Goal: Information Seeking & Learning: Learn about a topic

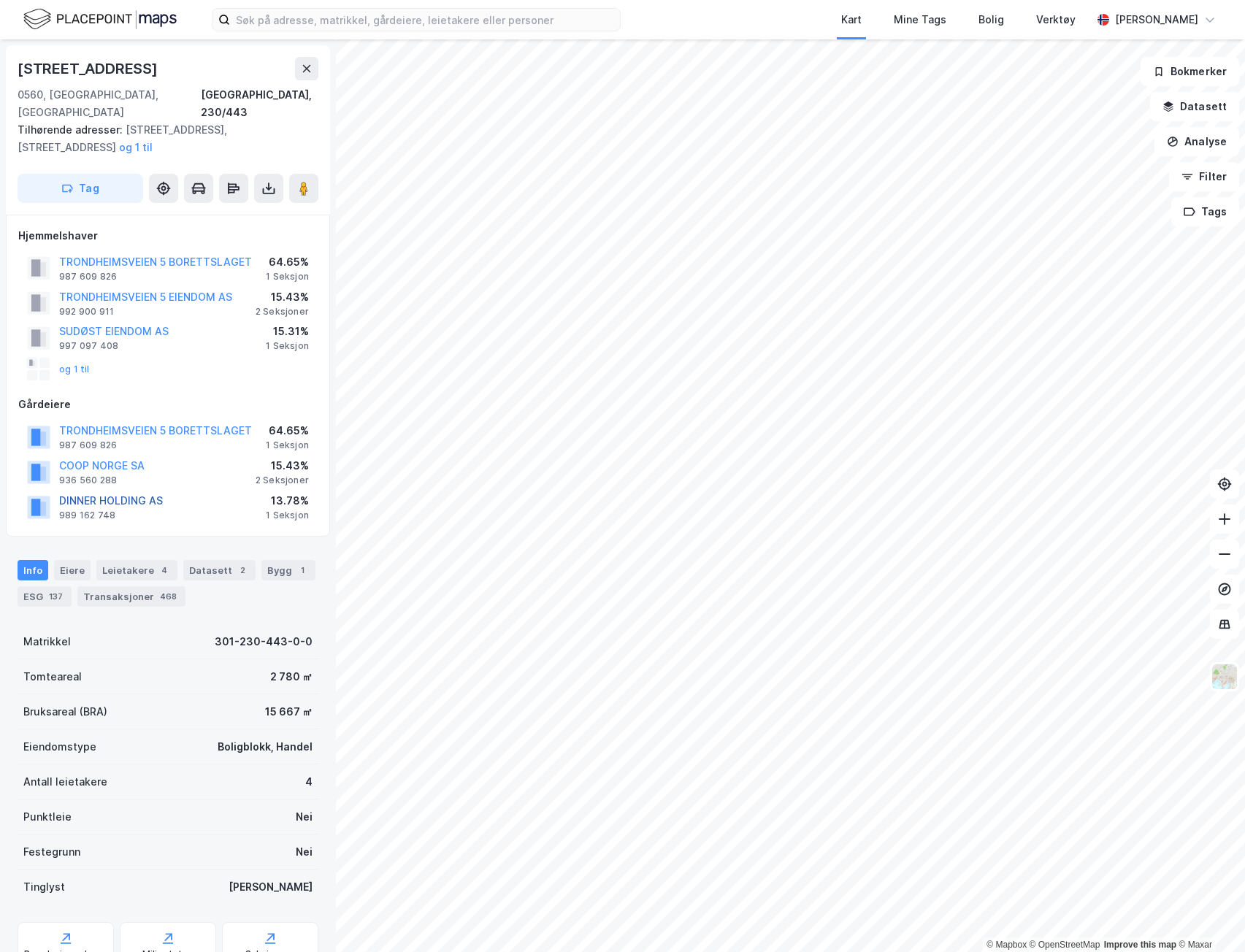
click at [0, 0] on button "DINNER HOLDING AS" at bounding box center [0, 0] width 0 height 0
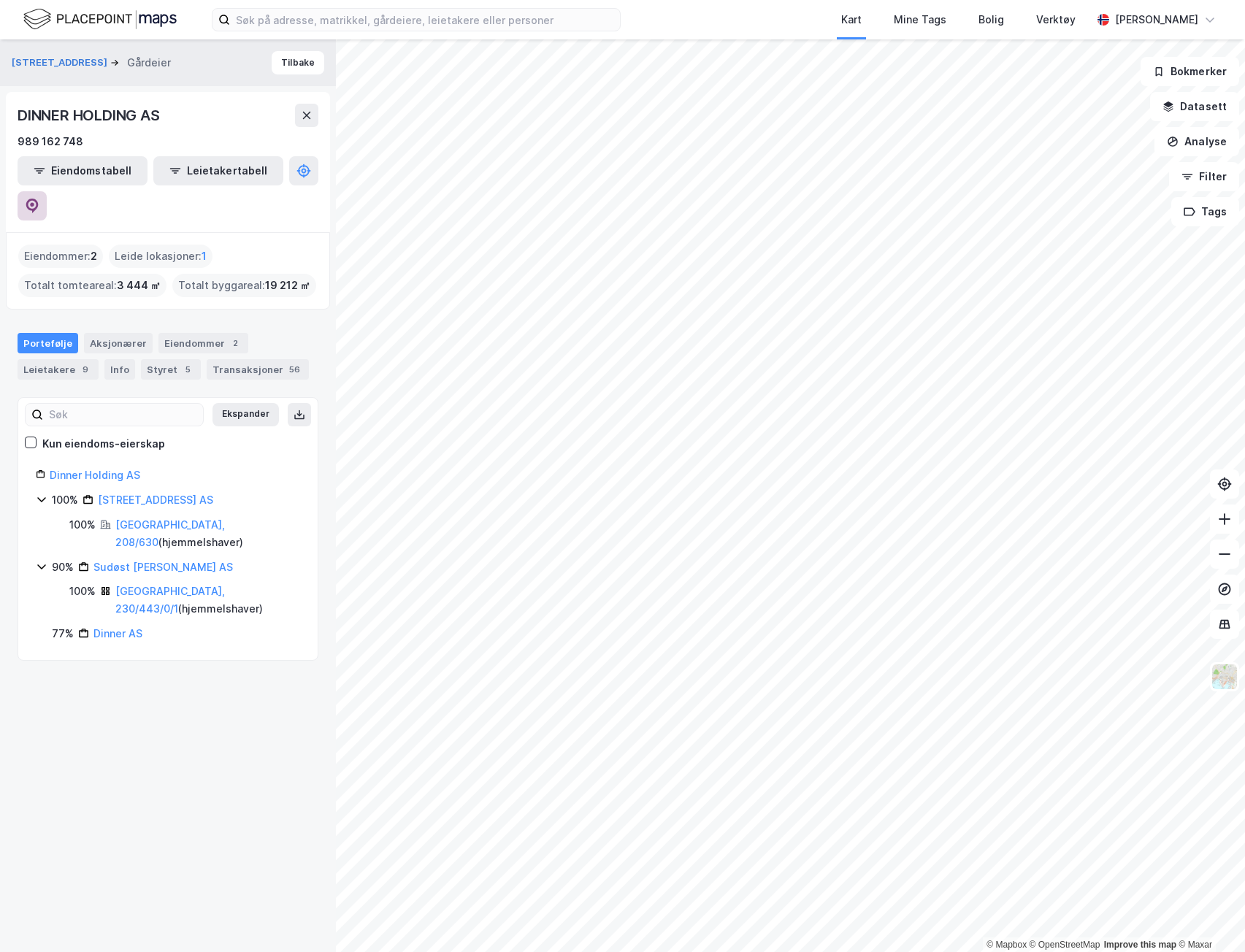
click at [35, 202] on icon at bounding box center [32, 204] width 5 height 5
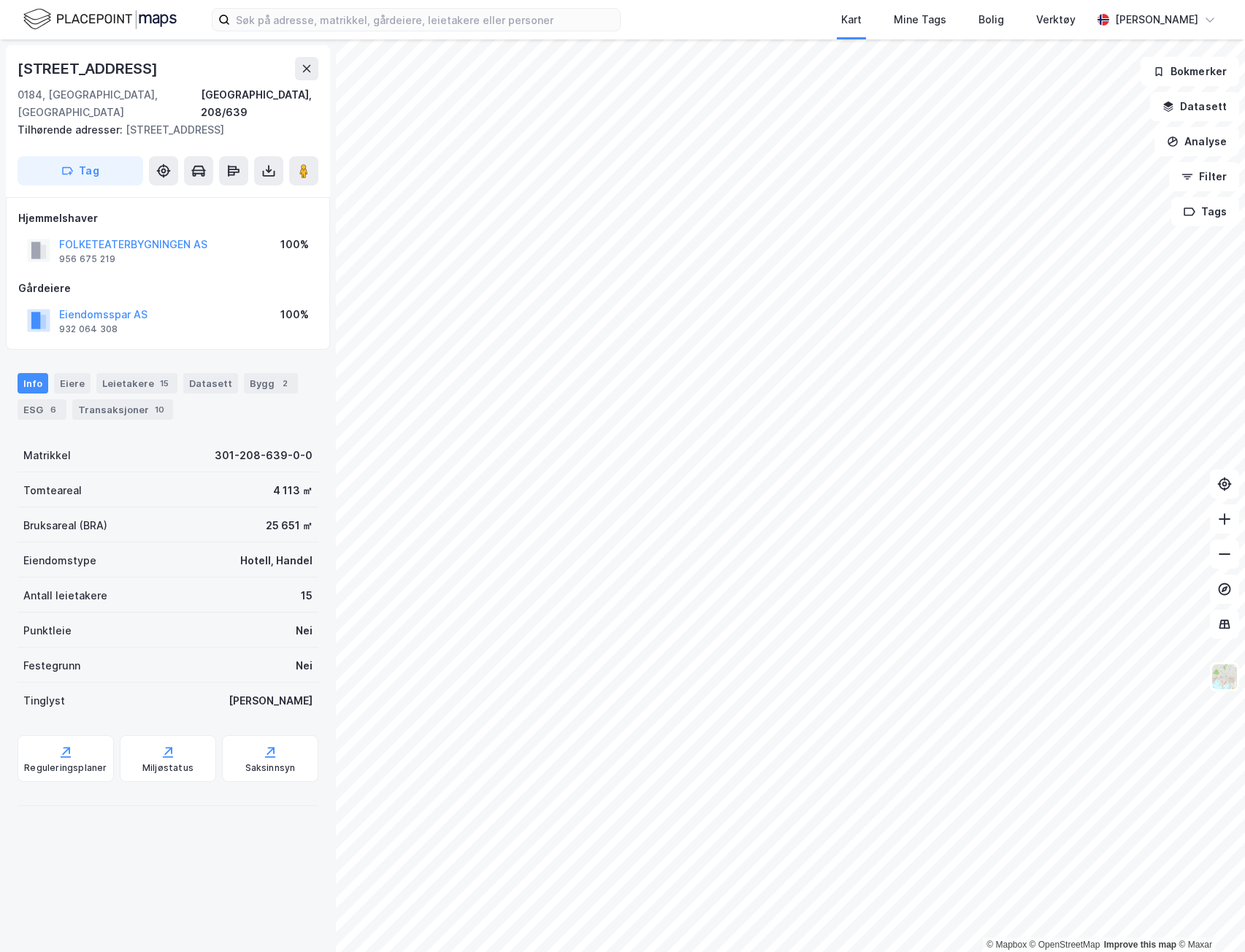
click at [120, 306] on div "Eiendomsspar AS" at bounding box center [103, 314] width 89 height 18
click at [0, 0] on button "Eiendomsspar AS" at bounding box center [0, 0] width 0 height 0
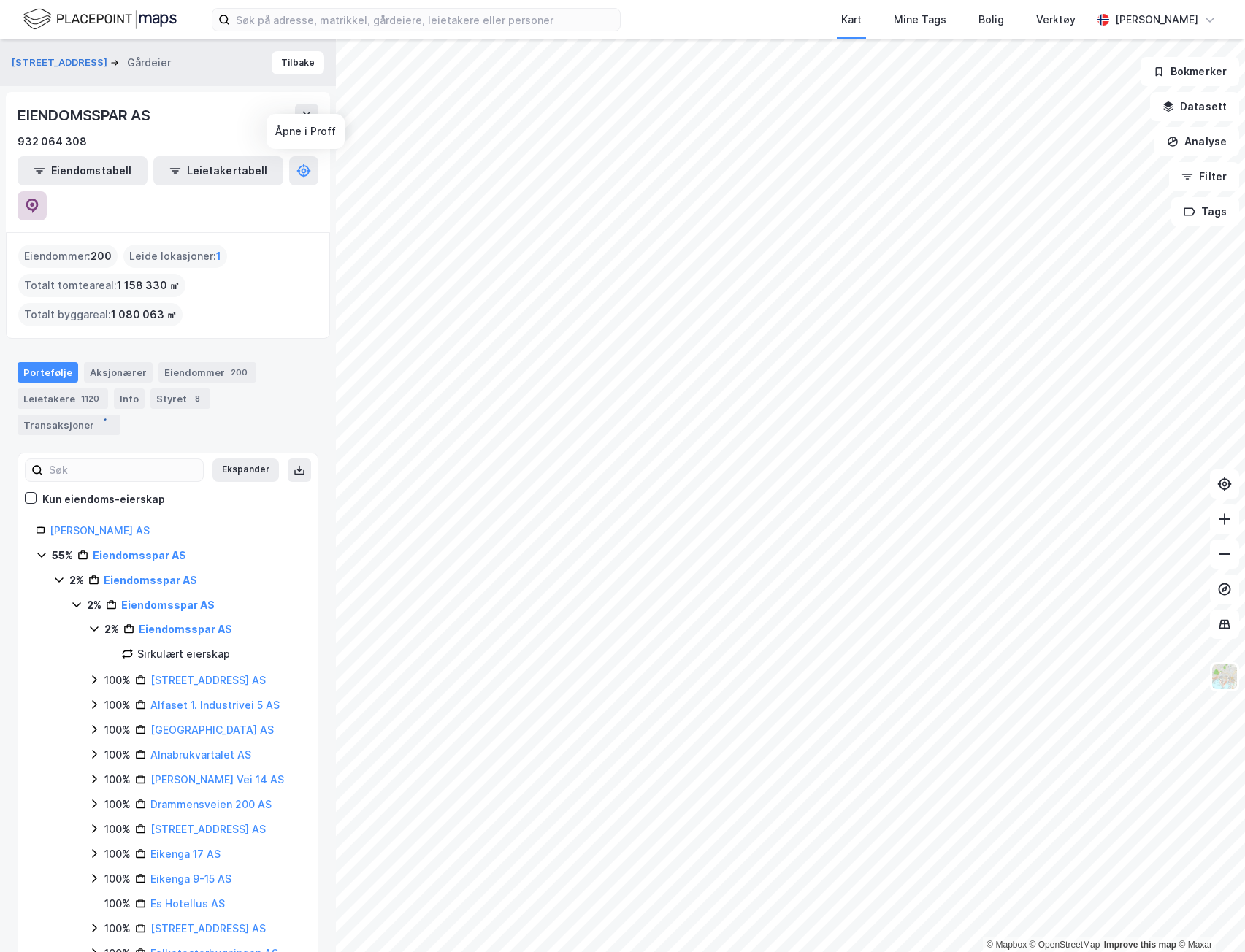
click at [38, 199] on icon at bounding box center [32, 206] width 12 height 15
